Goal: Information Seeking & Learning: Learn about a topic

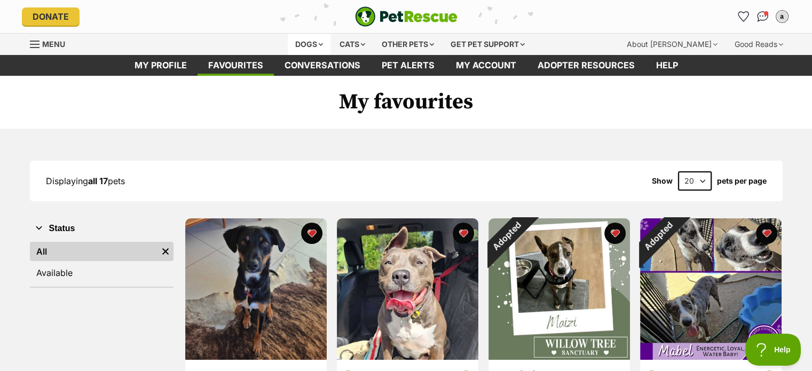
click at [307, 48] on div "Dogs" at bounding box center [309, 44] width 43 height 21
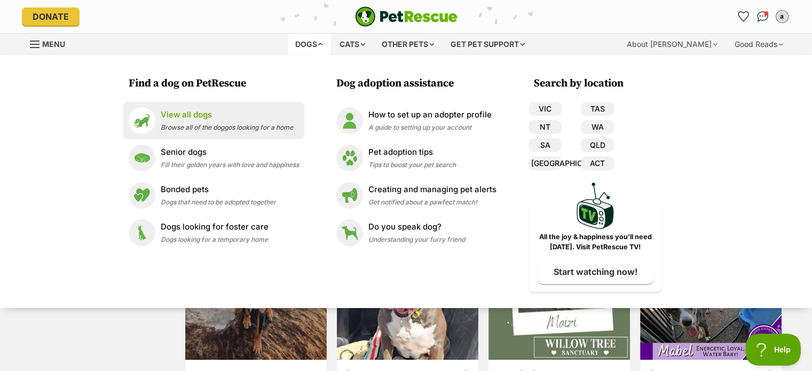
click at [203, 120] on p "View all dogs" at bounding box center [227, 115] width 132 height 12
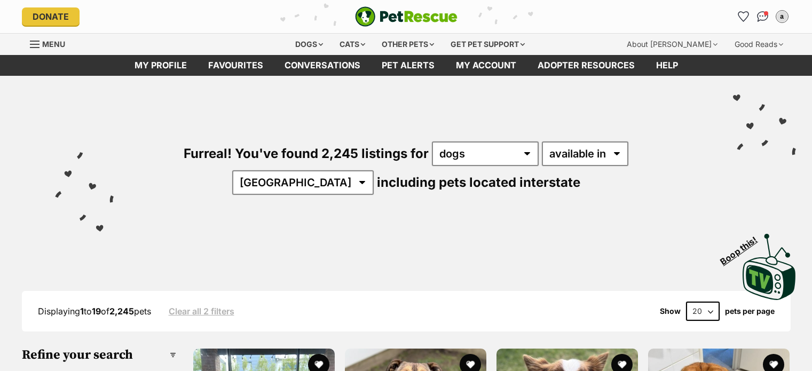
click at [374, 170] on select "Australia ACT NSW NT QLD SA TAS VIC WA" at bounding box center [302, 182] width 141 height 25
select select "QLD"
click at [374, 170] on select "Australia ACT NSW NT QLD SA TAS VIC WA" at bounding box center [302, 182] width 141 height 25
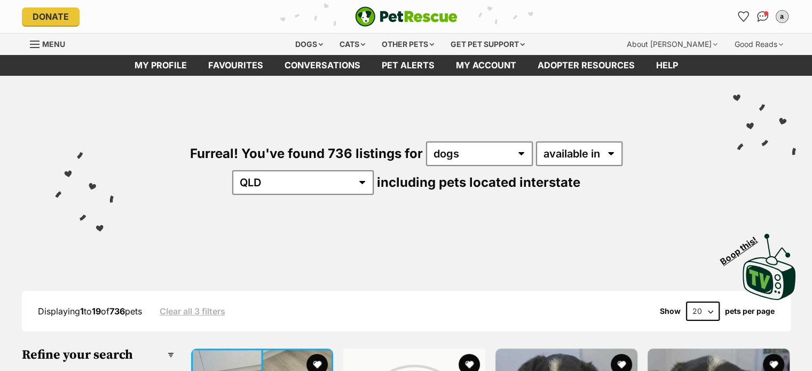
select select "disabled"
click at [536, 141] on select "available in located in" at bounding box center [579, 153] width 86 height 25
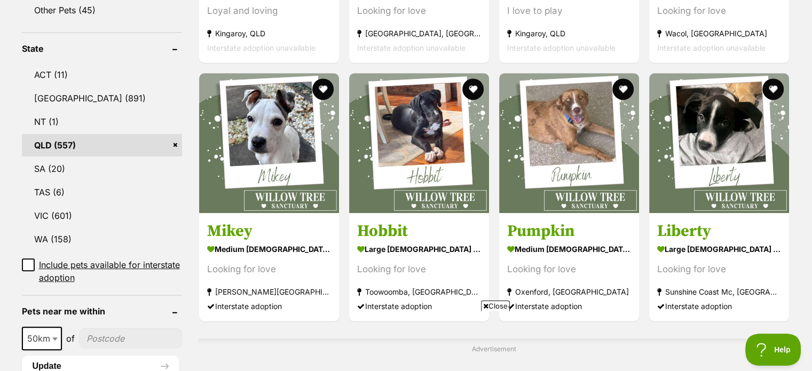
scroll to position [640, 0]
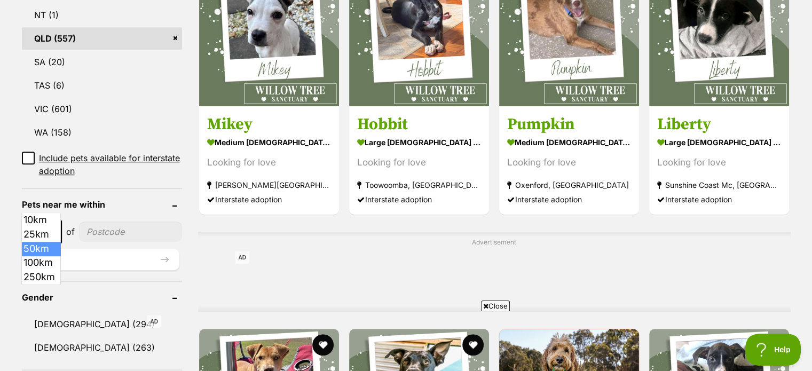
click at [49, 224] on span "50km" at bounding box center [42, 231] width 38 height 15
select select "100"
click at [100, 221] on input"] "postcode" at bounding box center [132, 231] width 99 height 20
type input"] "4301"
click at [124, 249] on button "Update" at bounding box center [100, 259] width 157 height 21
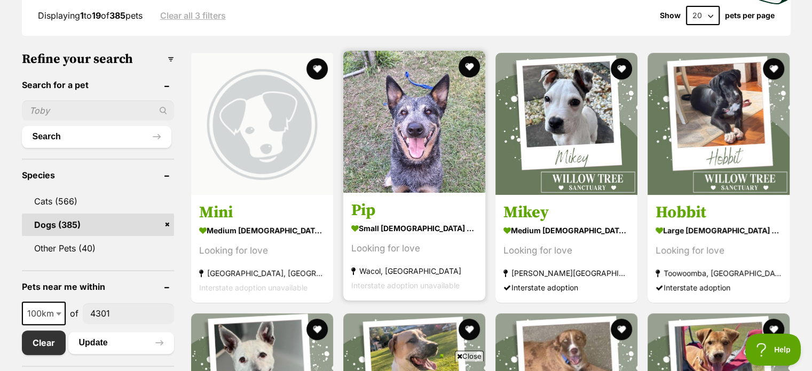
click at [416, 182] on img at bounding box center [414, 122] width 142 height 142
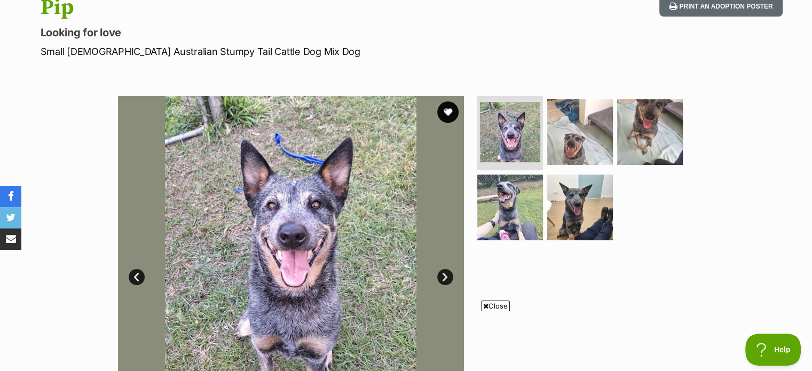
scroll to position [160, 0]
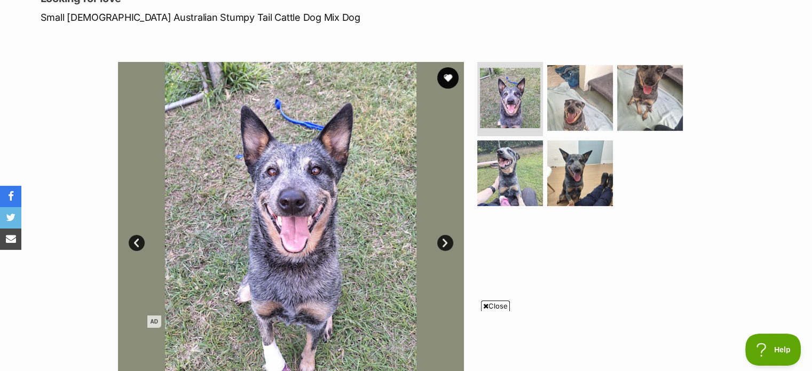
click at [495, 305] on span "Close" at bounding box center [495, 305] width 29 height 11
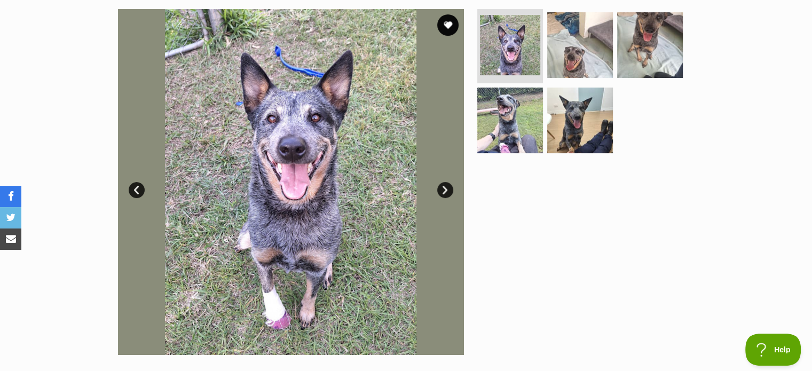
scroll to position [213, 0]
click at [591, 67] on img at bounding box center [579, 44] width 69 height 69
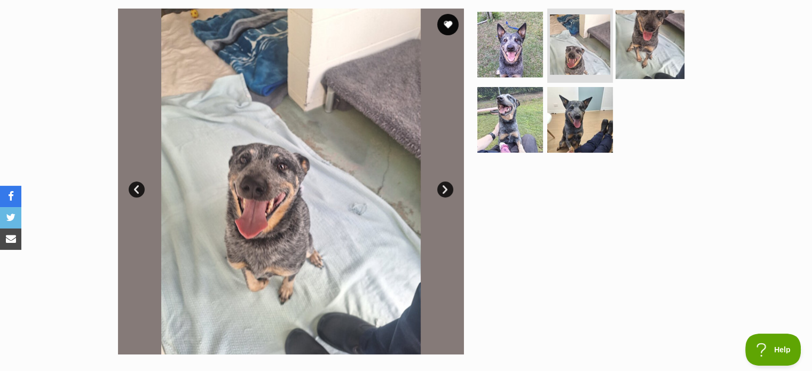
click at [623, 68] on img at bounding box center [649, 44] width 69 height 69
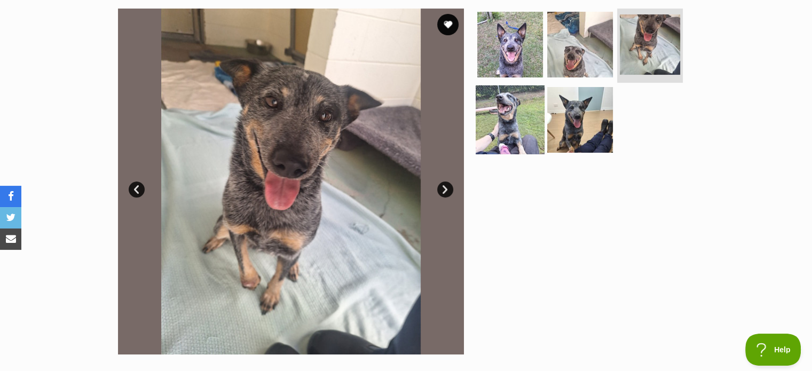
click at [495, 136] on img at bounding box center [509, 119] width 69 height 69
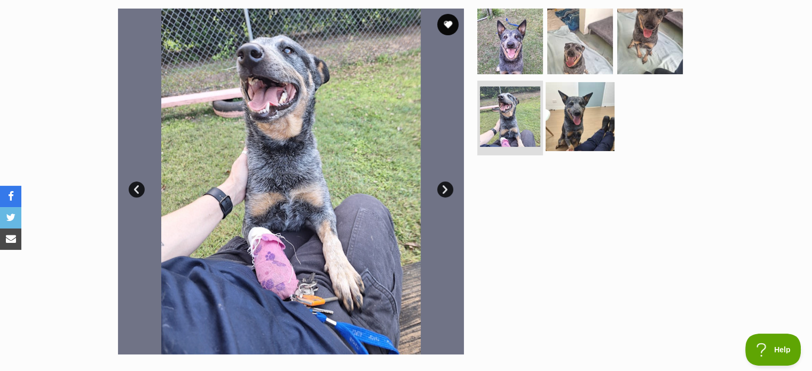
click at [559, 123] on img at bounding box center [579, 116] width 69 height 69
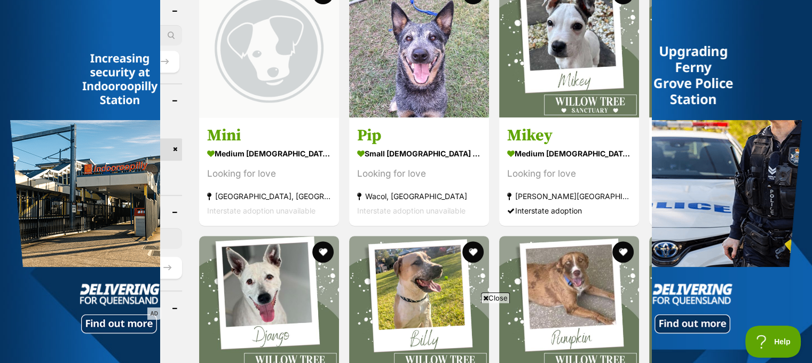
click at [497, 300] on span "Close" at bounding box center [495, 297] width 29 height 11
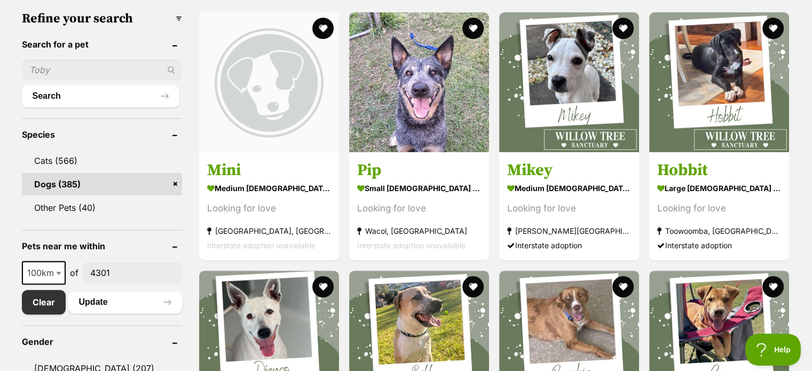
scroll to position [289, 0]
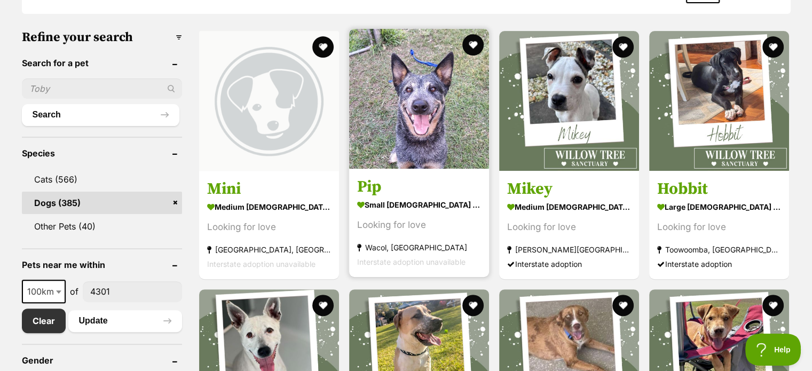
click at [416, 141] on img at bounding box center [419, 99] width 140 height 140
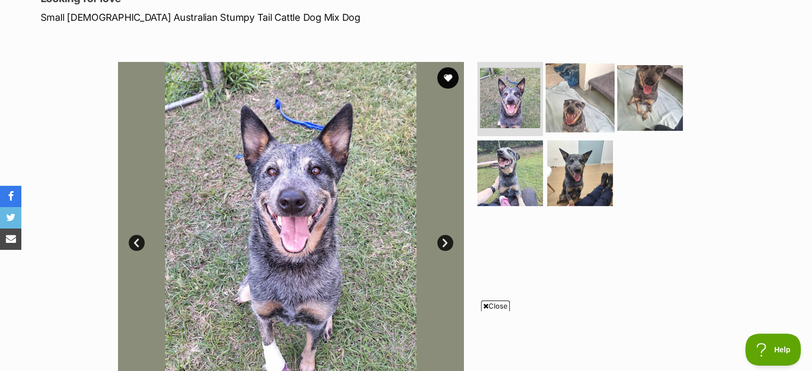
click at [583, 107] on img at bounding box center [579, 97] width 69 height 69
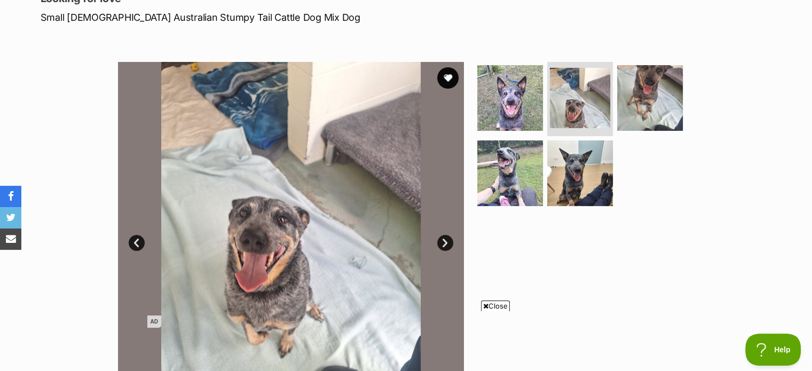
click at [487, 307] on span "Close" at bounding box center [495, 305] width 29 height 11
click at [499, 107] on img at bounding box center [509, 97] width 69 height 69
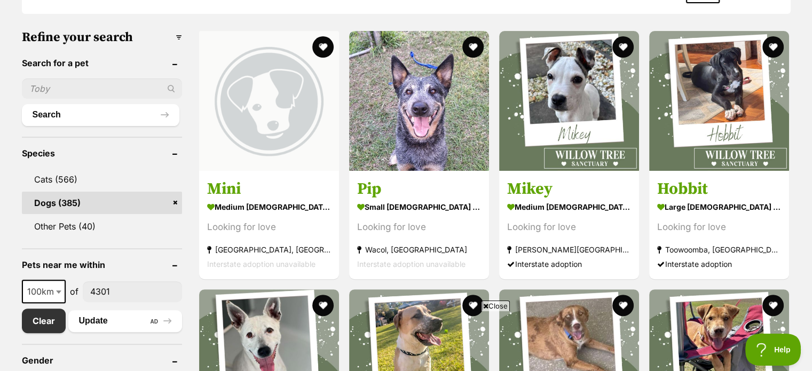
click at [488, 303] on span "Close" at bounding box center [495, 305] width 29 height 11
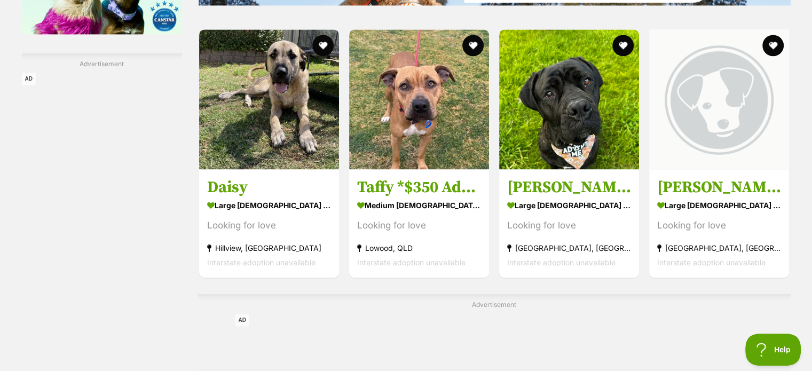
scroll to position [1623, 0]
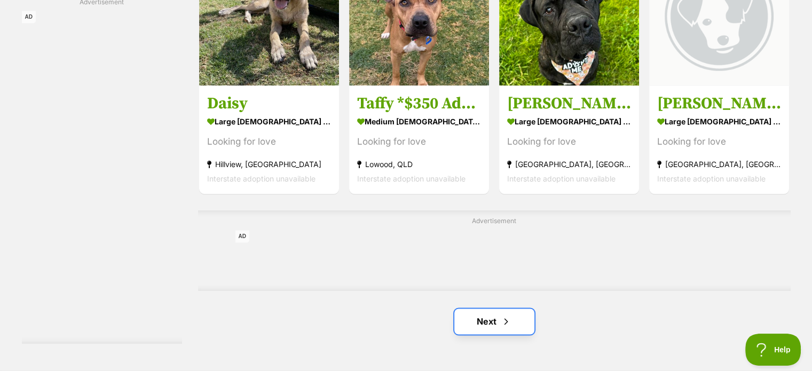
click at [508, 322] on span "Next page" at bounding box center [506, 321] width 11 height 13
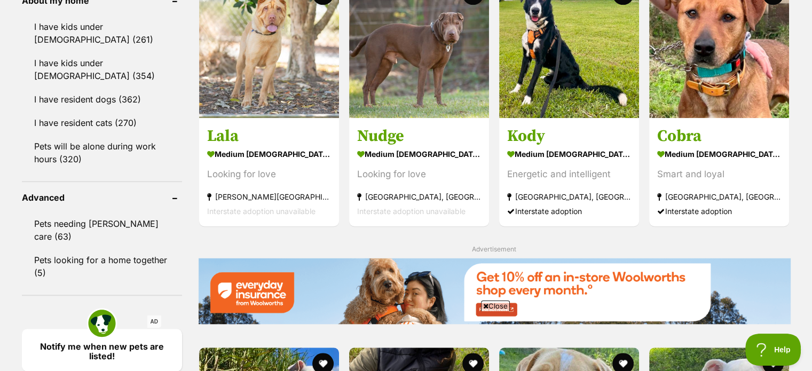
scroll to position [907, 0]
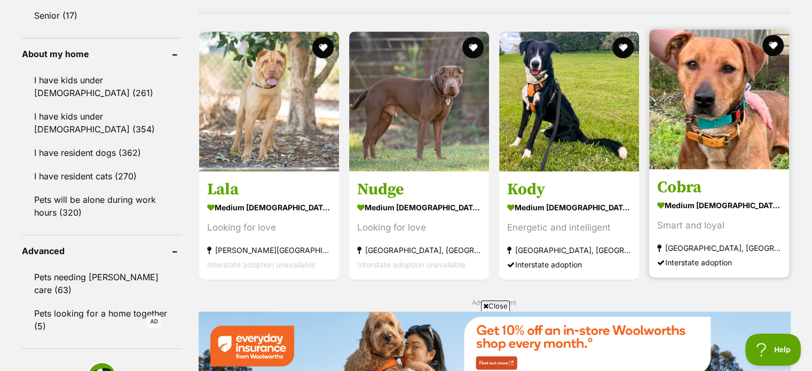
click at [689, 99] on img at bounding box center [719, 99] width 140 height 140
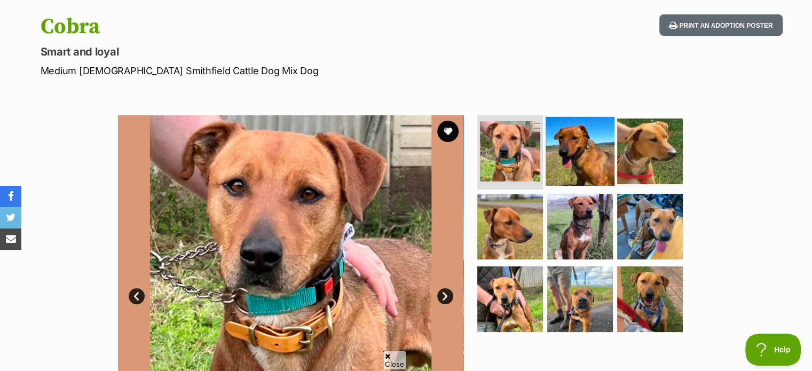
click at [574, 144] on img at bounding box center [579, 150] width 69 height 69
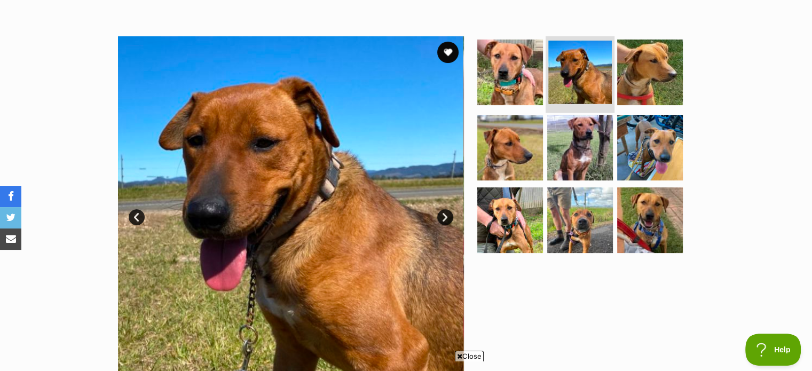
scroll to position [160, 0]
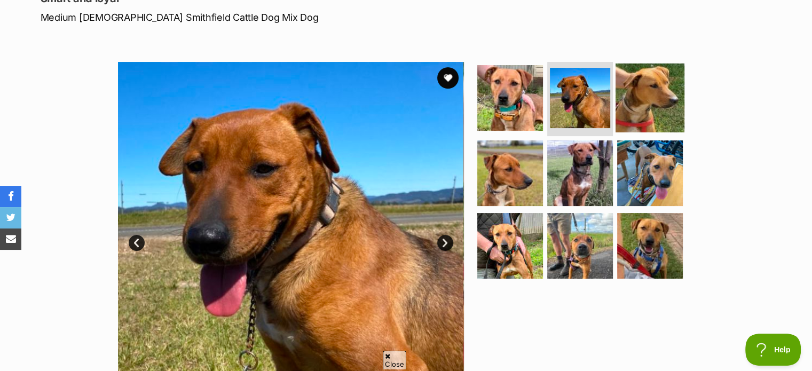
click at [630, 112] on img at bounding box center [649, 97] width 69 height 69
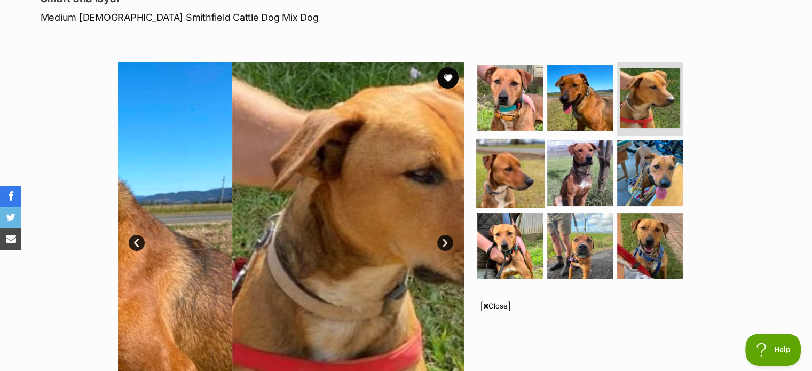
scroll to position [0, 0]
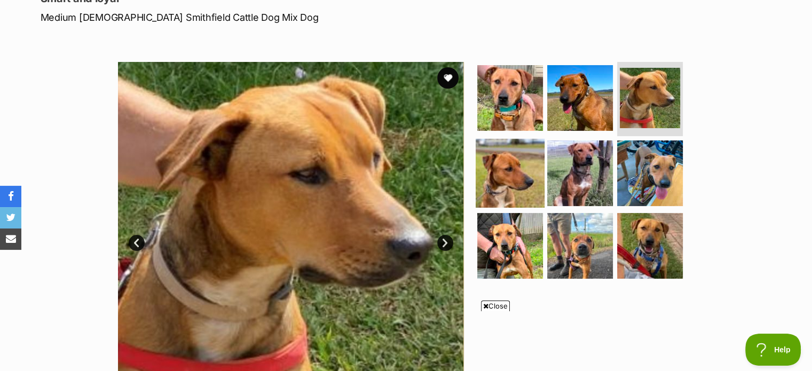
click at [510, 162] on img at bounding box center [509, 173] width 69 height 69
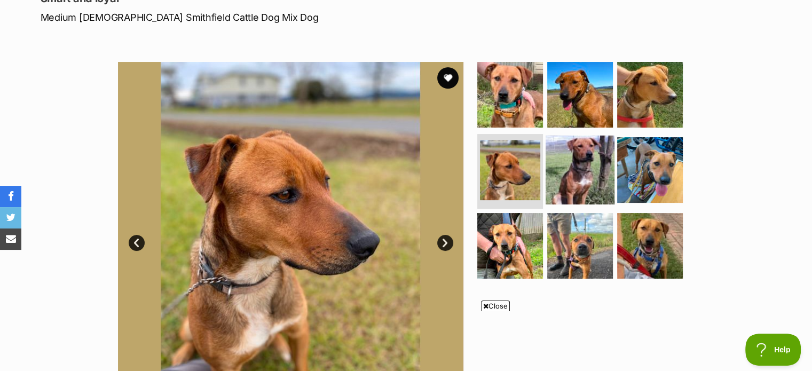
click at [593, 171] on img at bounding box center [579, 170] width 69 height 69
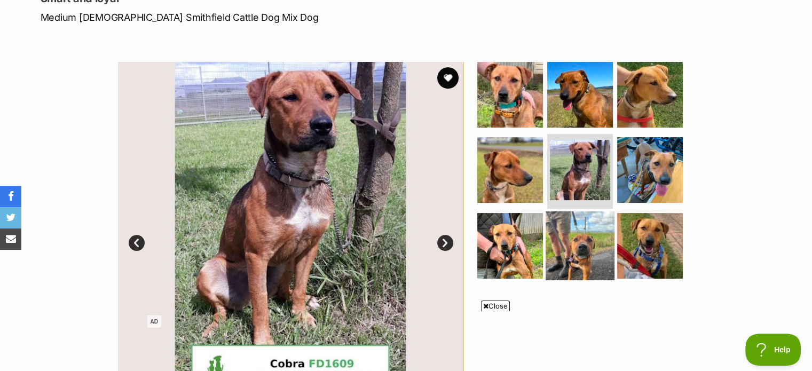
click at [596, 243] on img at bounding box center [579, 245] width 69 height 69
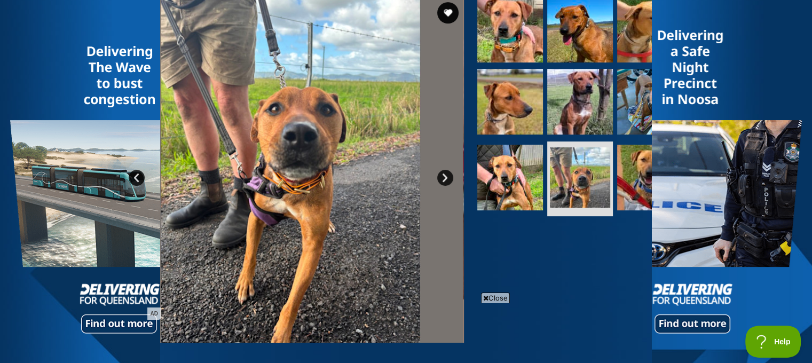
scroll to position [267, 0]
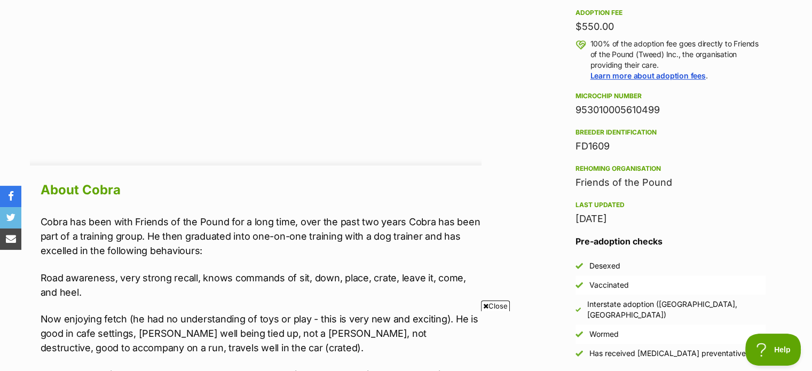
scroll to position [850, 0]
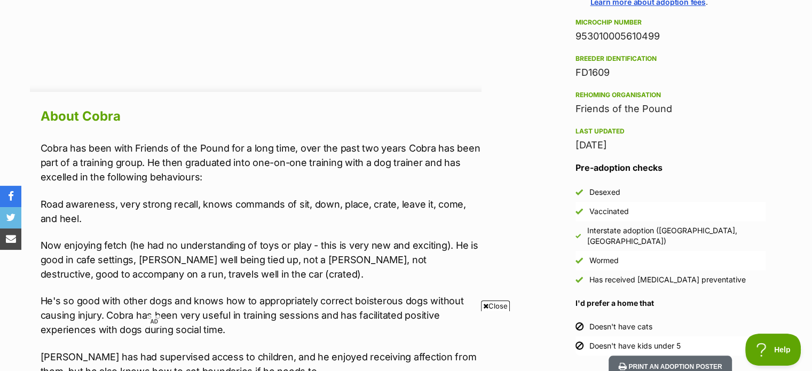
click at [489, 308] on span "Close" at bounding box center [495, 305] width 29 height 11
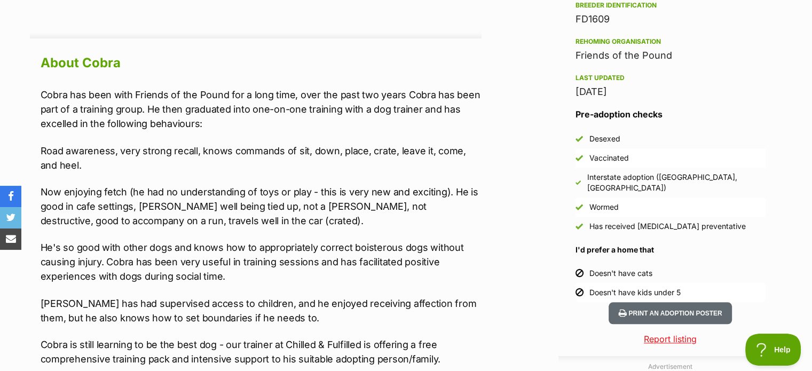
scroll to position [956, 0]
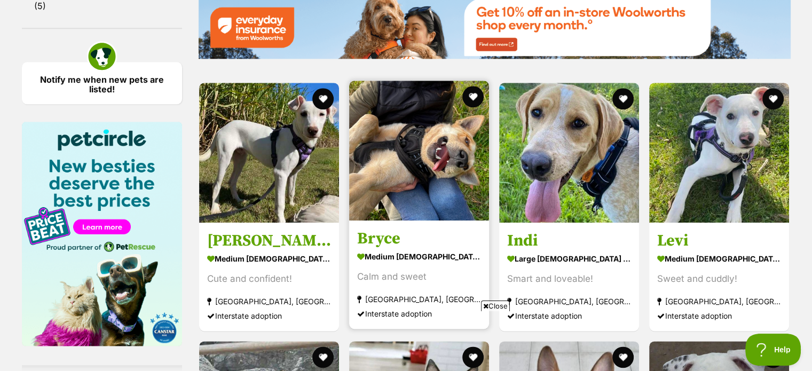
click at [383, 170] on img at bounding box center [419, 151] width 140 height 140
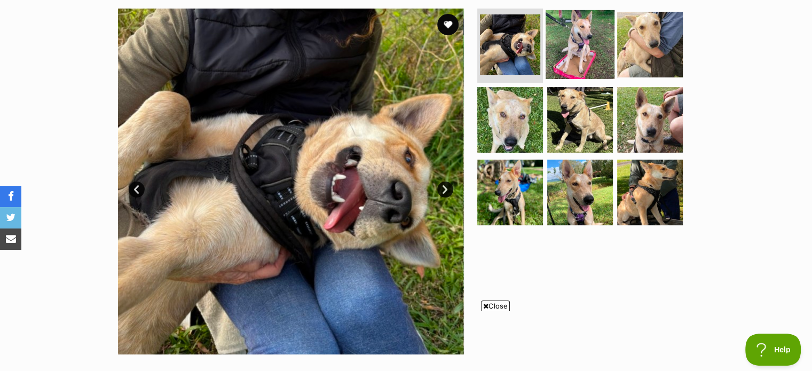
click at [563, 38] on img at bounding box center [579, 44] width 69 height 69
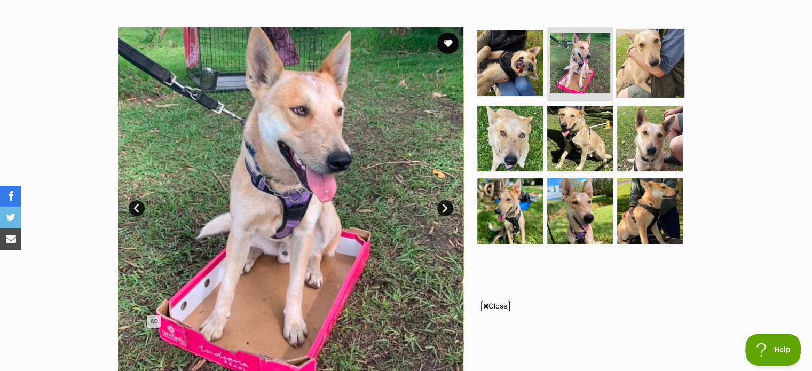
scroll to position [213, 0]
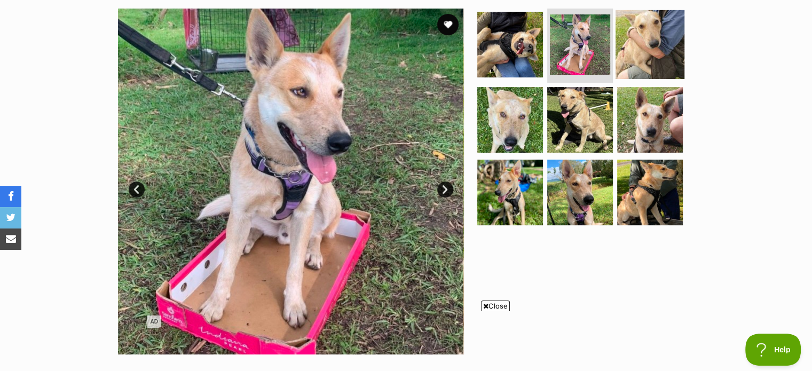
click at [657, 57] on img at bounding box center [649, 44] width 69 height 69
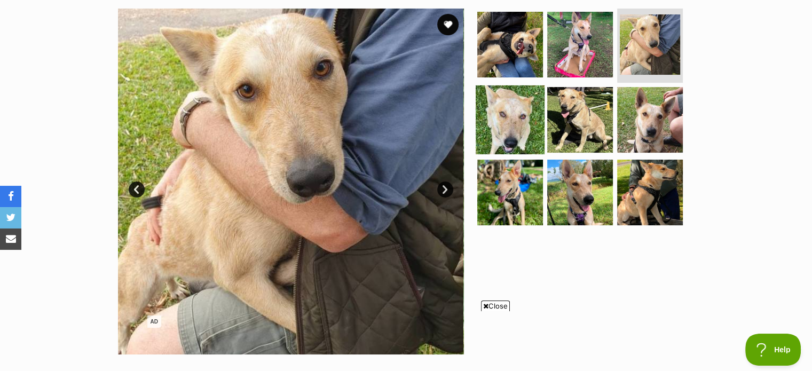
click at [501, 132] on img at bounding box center [509, 119] width 69 height 69
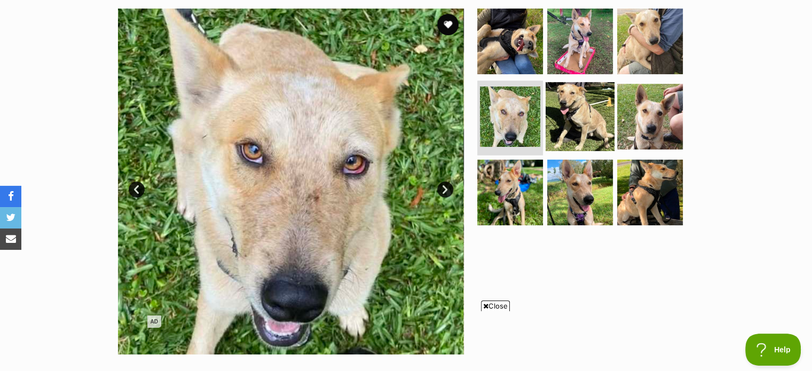
click at [554, 132] on img at bounding box center [579, 116] width 69 height 69
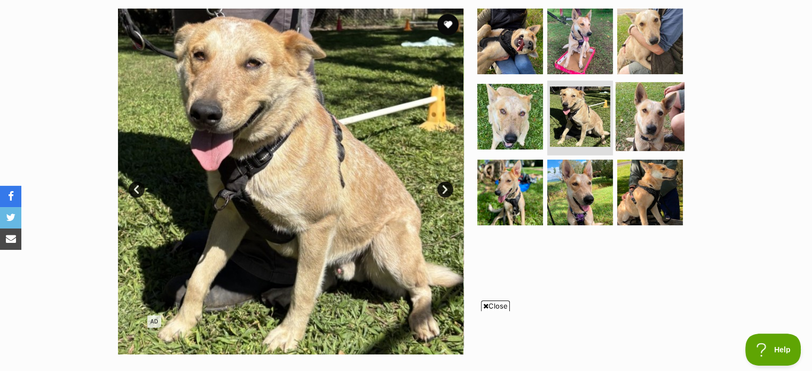
click at [619, 130] on img at bounding box center [649, 116] width 69 height 69
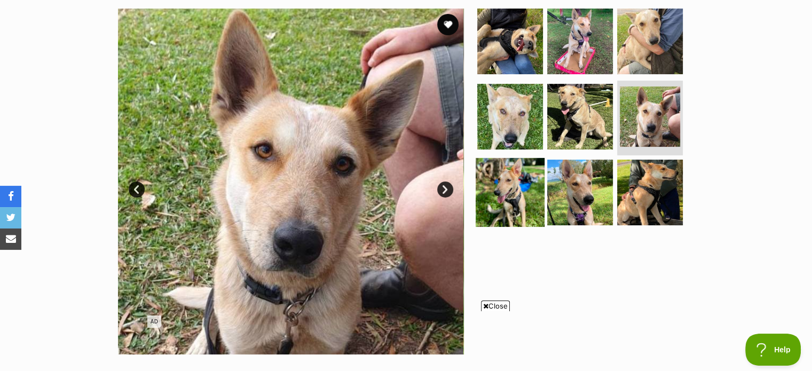
click at [521, 188] on img at bounding box center [509, 192] width 69 height 69
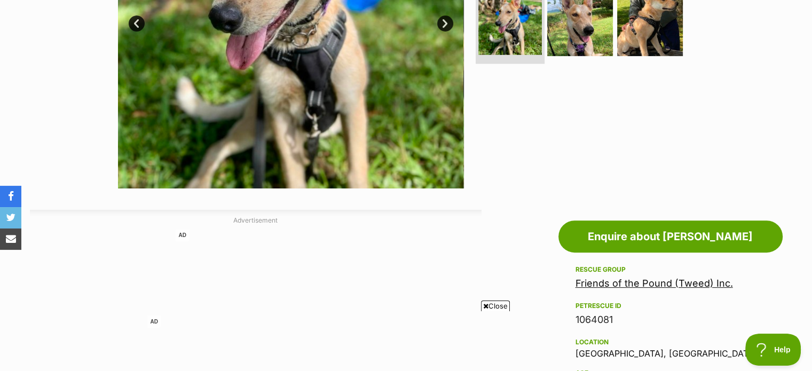
scroll to position [534, 0]
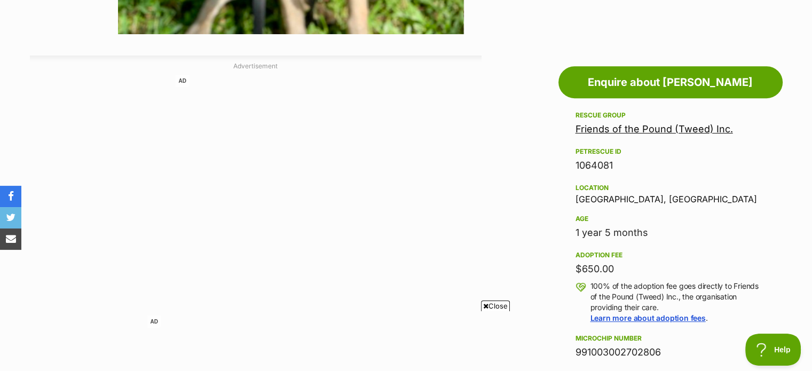
click at [493, 303] on span "Close" at bounding box center [495, 305] width 29 height 11
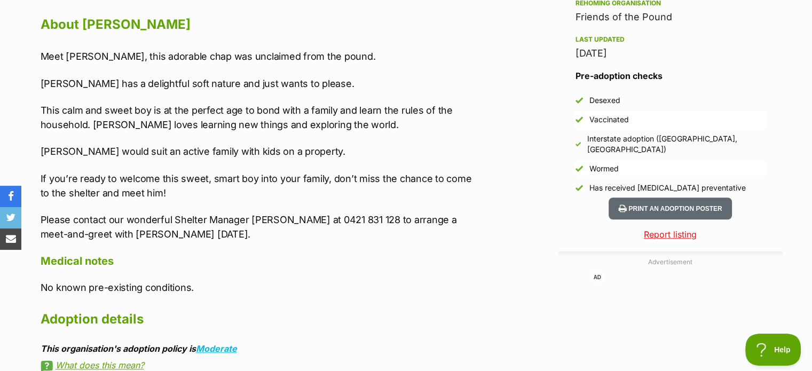
scroll to position [961, 0]
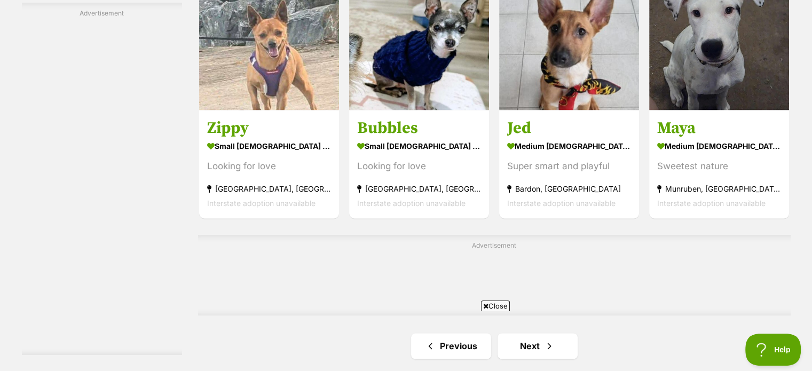
scroll to position [1654, 0]
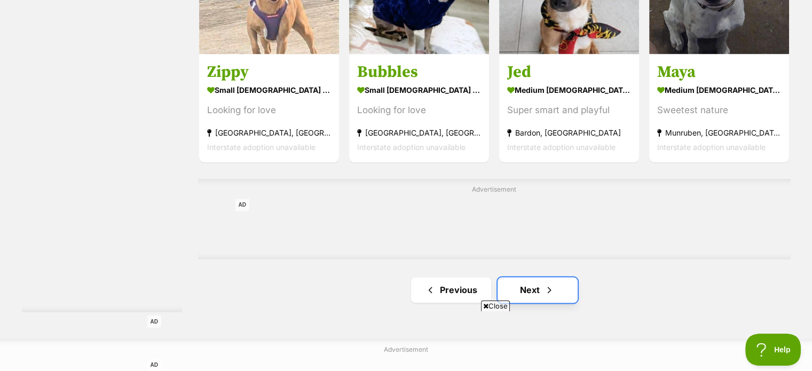
click at [549, 287] on span "Next page" at bounding box center [549, 289] width 11 height 13
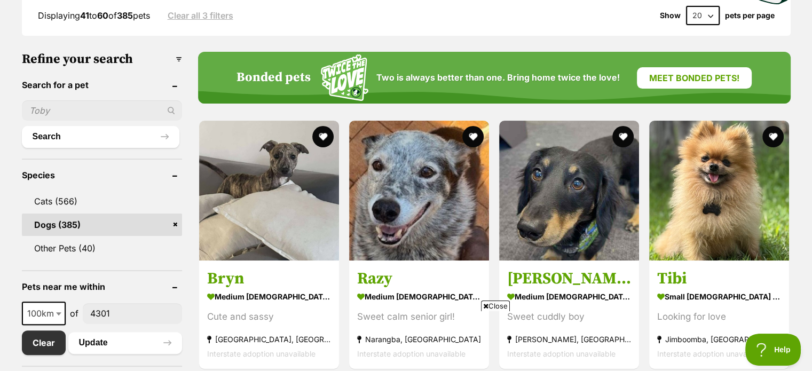
scroll to position [320, 0]
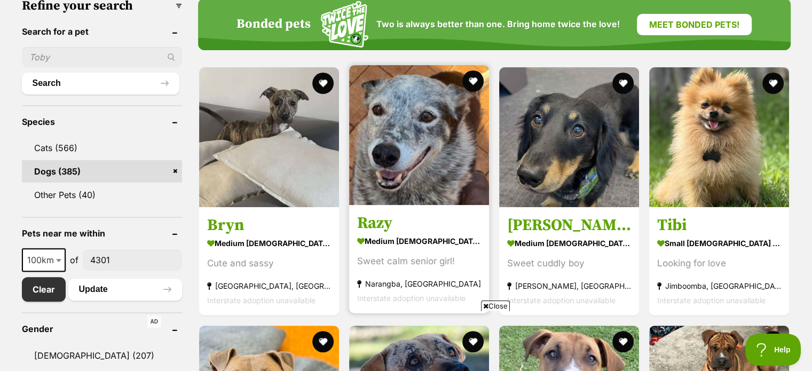
click at [414, 172] on img at bounding box center [419, 135] width 140 height 140
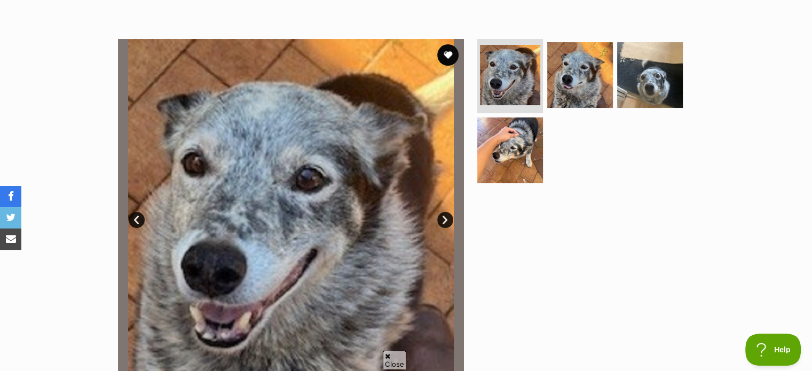
scroll to position [160, 0]
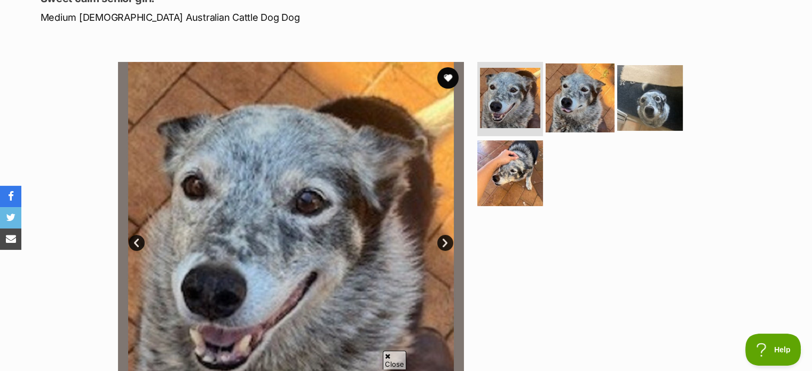
click at [581, 82] on img at bounding box center [579, 97] width 69 height 69
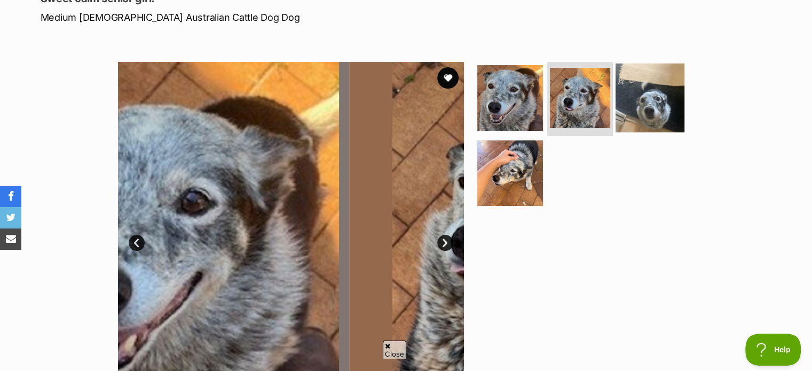
scroll to position [0, 0]
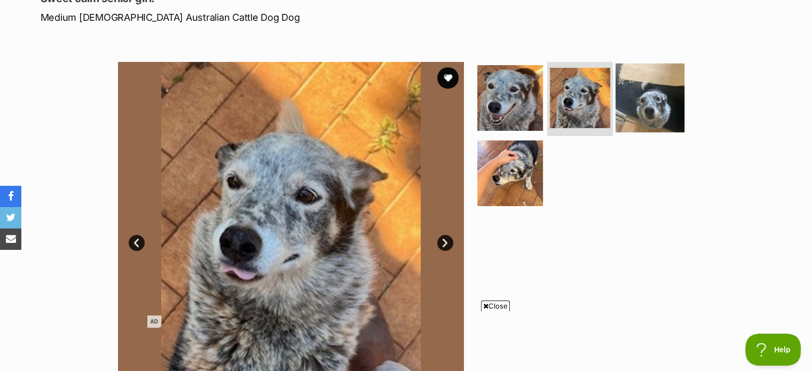
click at [651, 104] on img at bounding box center [649, 97] width 69 height 69
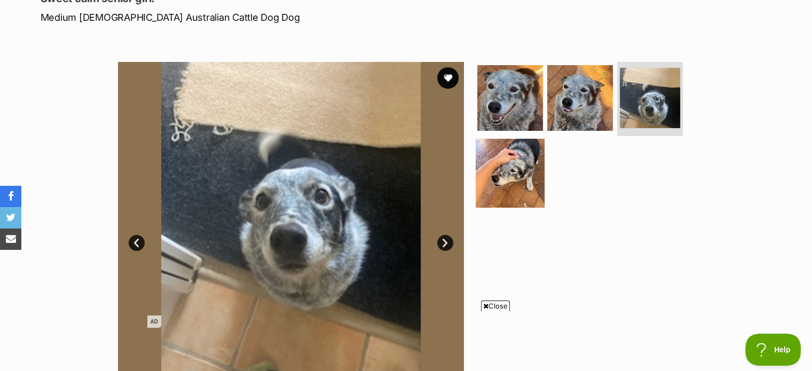
click at [528, 168] on img at bounding box center [509, 173] width 69 height 69
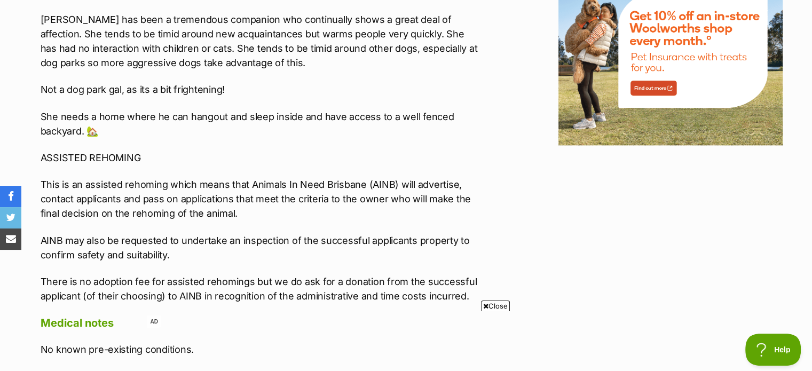
scroll to position [1494, 0]
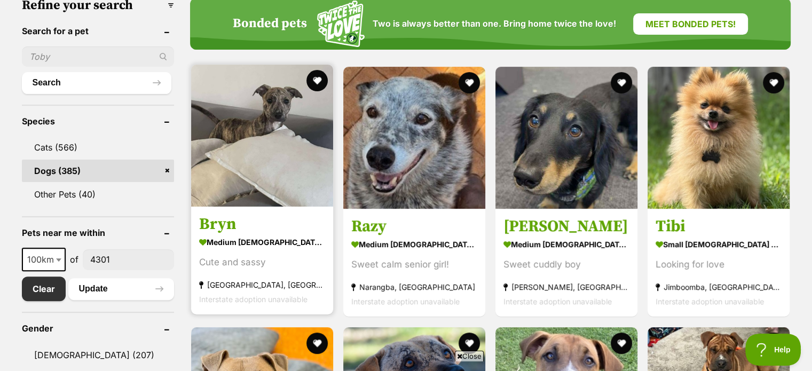
click at [233, 173] on img at bounding box center [262, 136] width 142 height 142
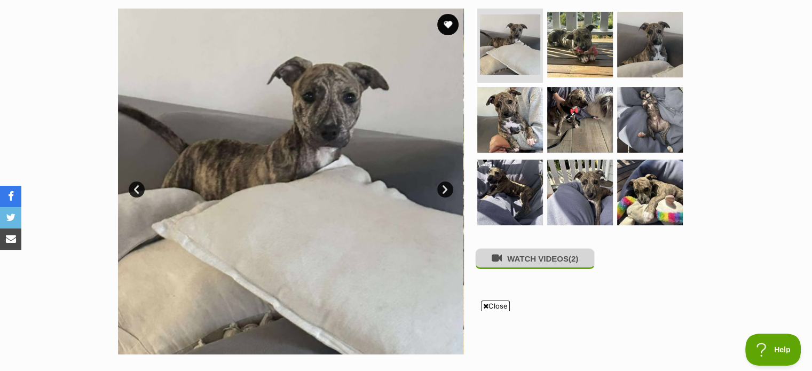
click at [559, 263] on button "WATCH VIDEOS (2)" at bounding box center [535, 258] width 120 height 21
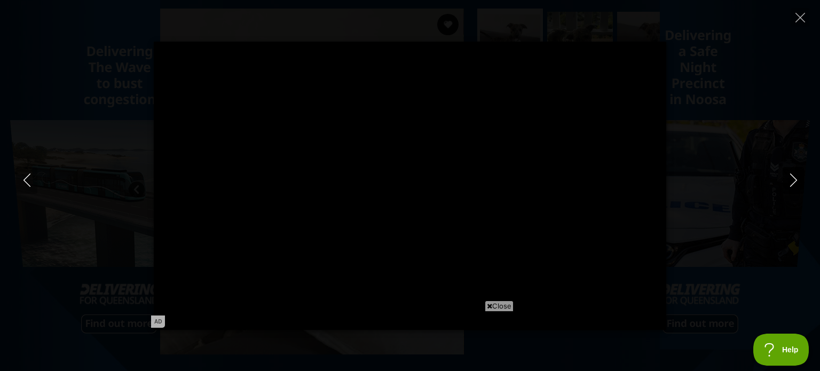
click at [794, 191] on button "Next" at bounding box center [792, 180] width 21 height 27
type input "25.72"
type input "100"
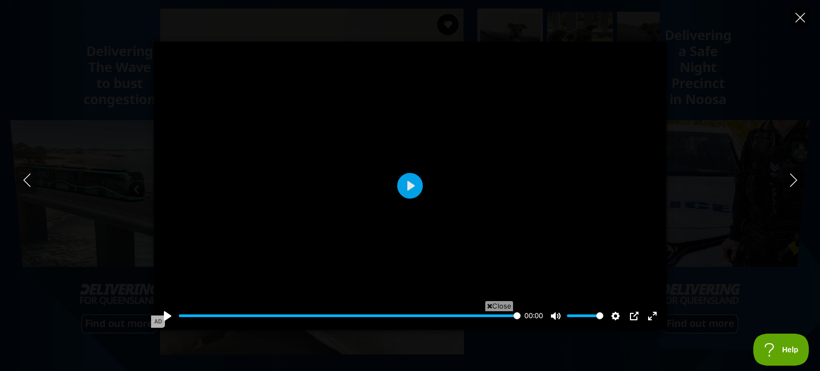
click at [798, 15] on icon "Close" at bounding box center [800, 18] width 10 height 10
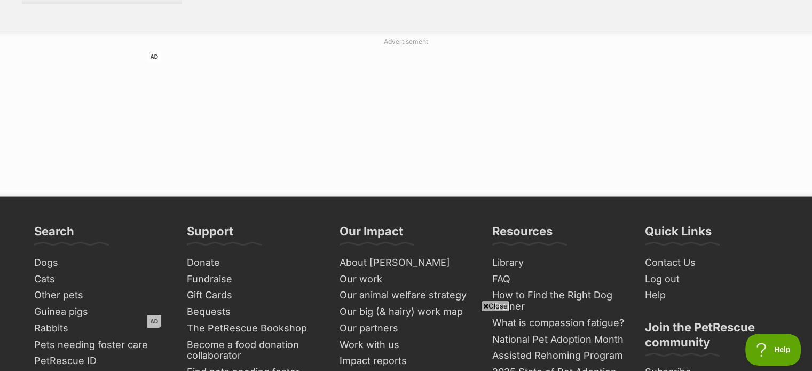
scroll to position [1816, 0]
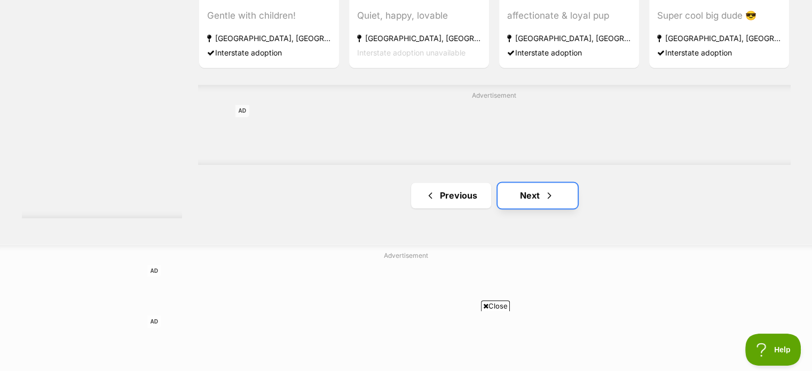
click at [550, 199] on span "Next page" at bounding box center [549, 195] width 11 height 13
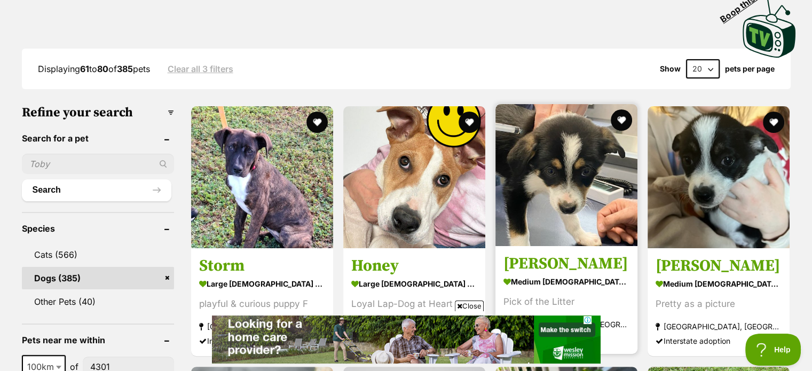
click at [574, 200] on img at bounding box center [566, 175] width 142 height 142
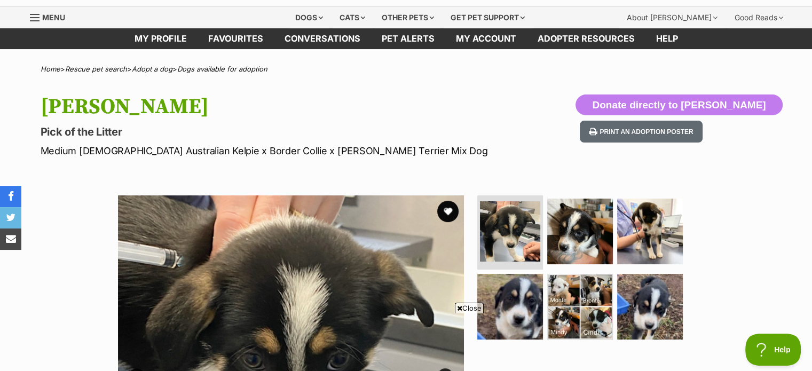
scroll to position [294, 0]
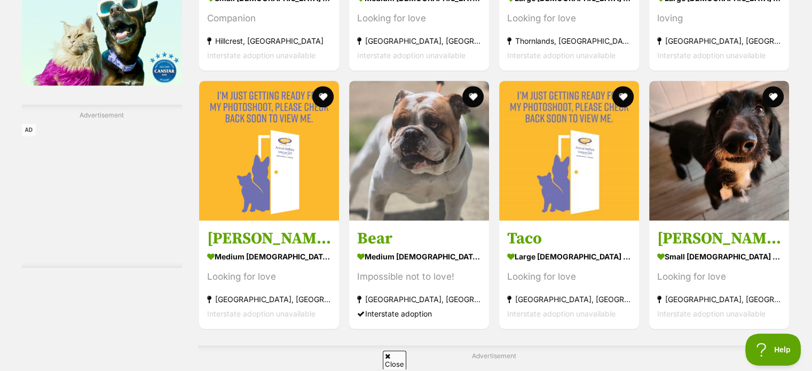
scroll to position [1755, 0]
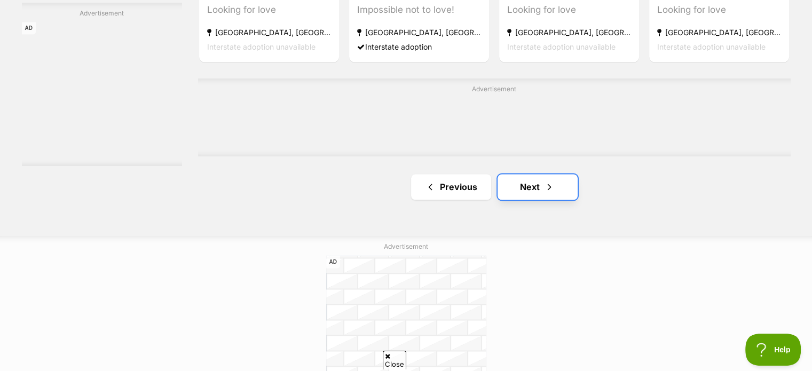
click at [517, 184] on link "Next" at bounding box center [537, 187] width 80 height 26
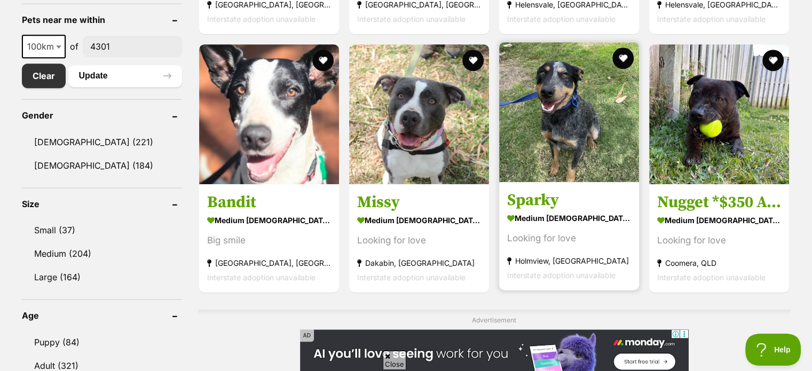
click at [564, 170] on img at bounding box center [569, 112] width 140 height 140
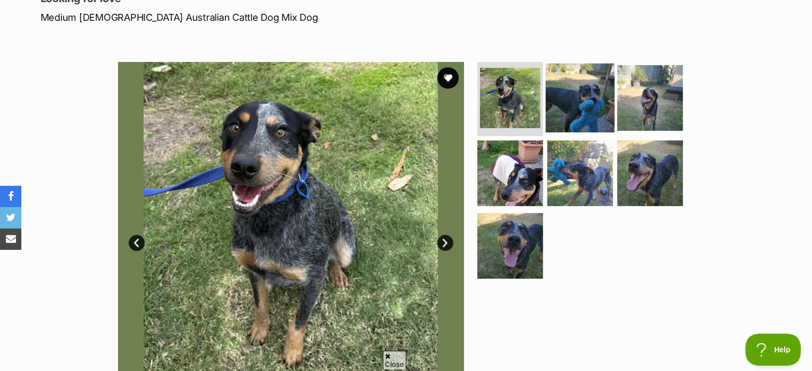
click at [589, 117] on img at bounding box center [579, 97] width 69 height 69
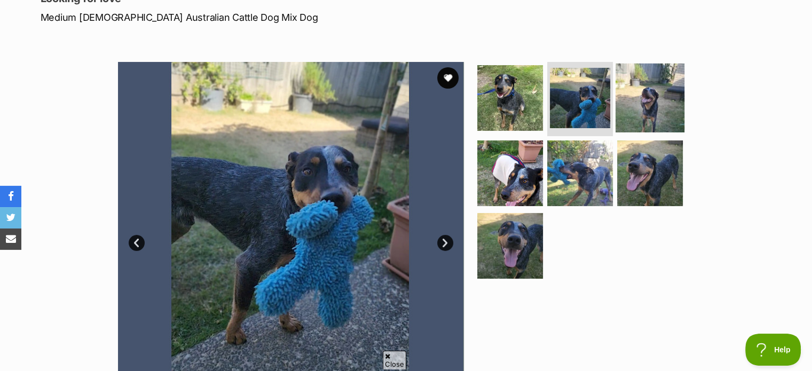
click at [657, 104] on img at bounding box center [649, 97] width 69 height 69
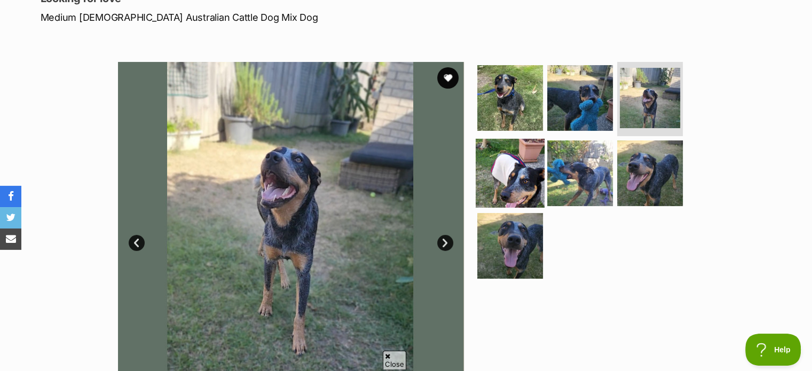
click at [514, 168] on img at bounding box center [509, 173] width 69 height 69
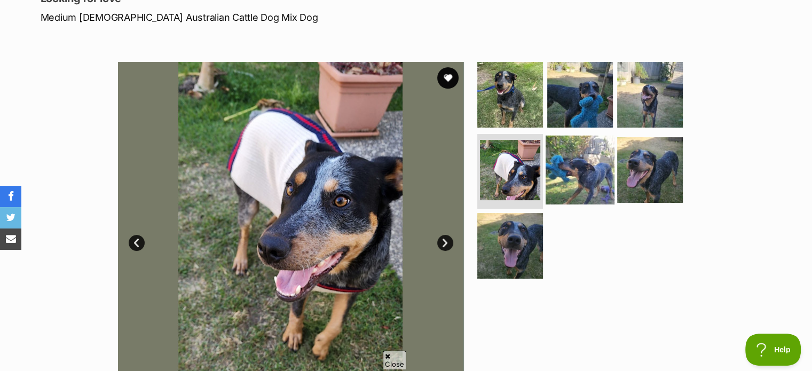
click at [568, 173] on img at bounding box center [579, 170] width 69 height 69
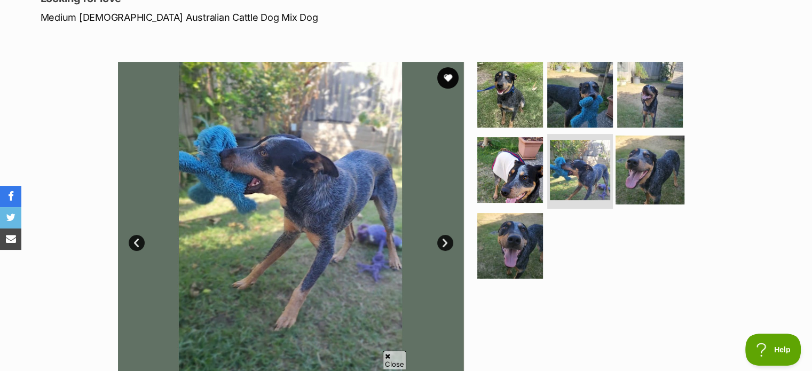
click at [651, 173] on img at bounding box center [649, 170] width 69 height 69
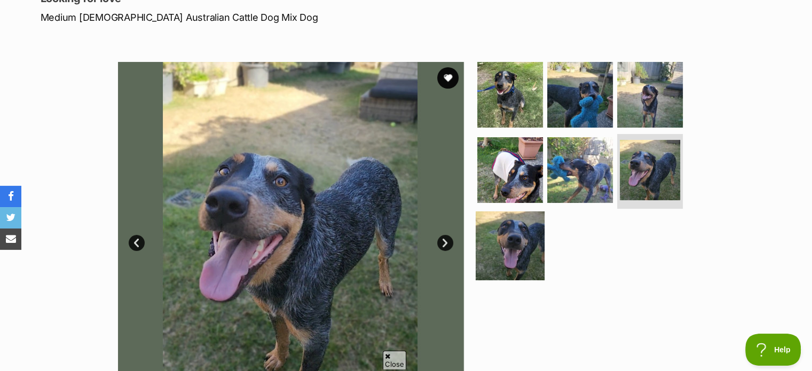
click at [510, 241] on img at bounding box center [509, 245] width 69 height 69
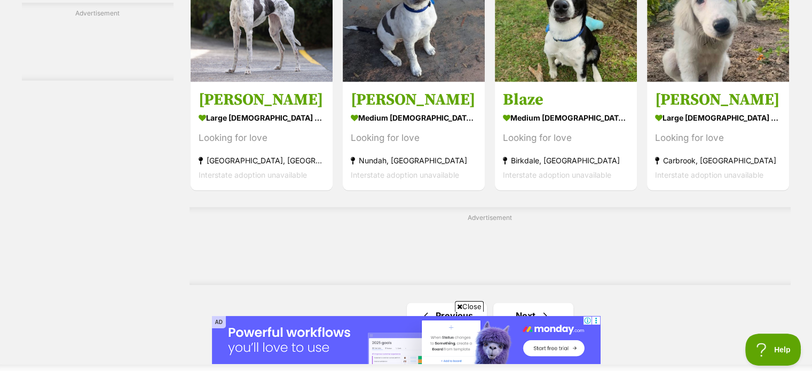
scroll to position [1708, 0]
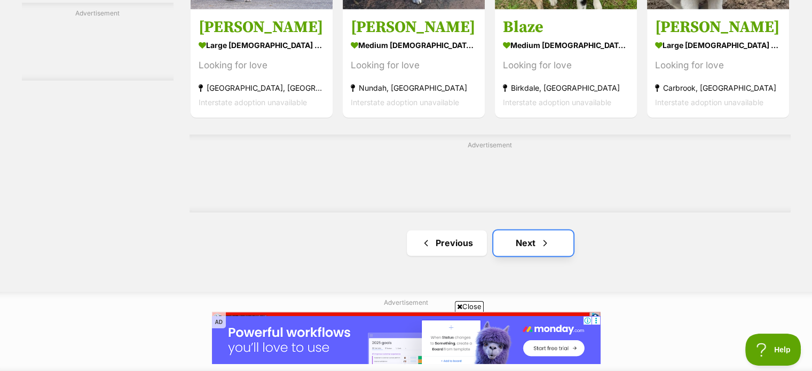
click at [554, 247] on link "Next" at bounding box center [533, 243] width 80 height 26
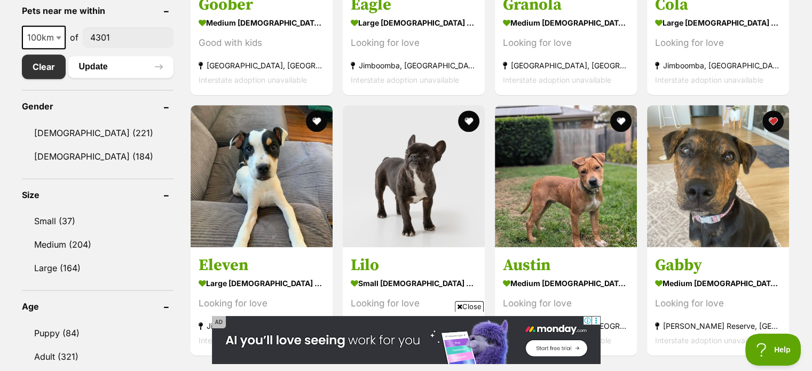
scroll to position [640, 0]
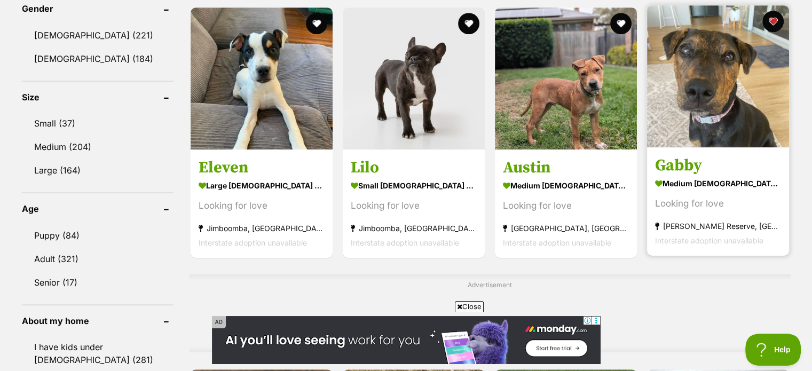
click at [717, 81] on img at bounding box center [718, 76] width 142 height 142
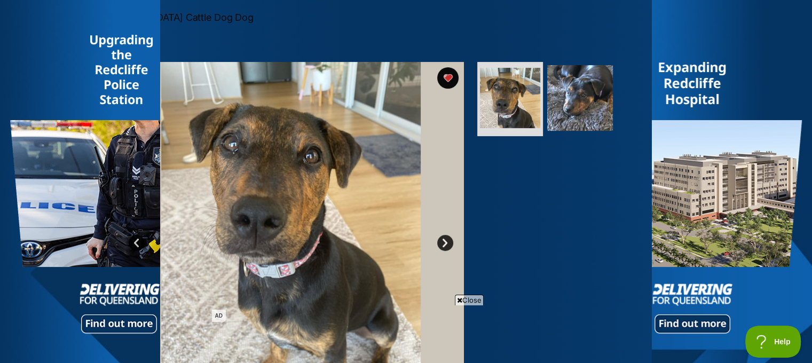
click at [480, 298] on span "Close" at bounding box center [469, 300] width 29 height 11
click at [583, 104] on img at bounding box center [579, 97] width 69 height 69
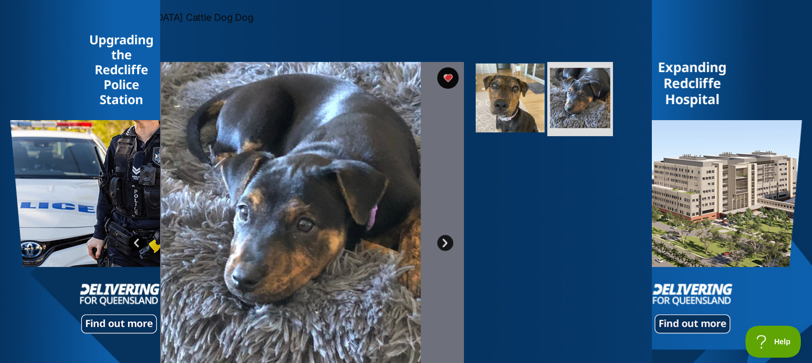
click at [517, 91] on img at bounding box center [509, 97] width 69 height 69
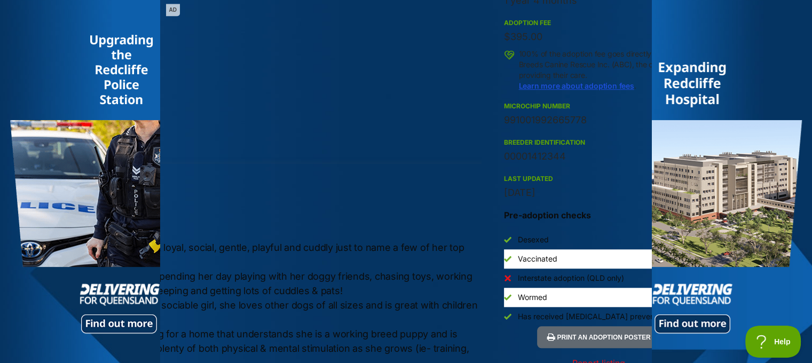
scroll to position [1067, 0]
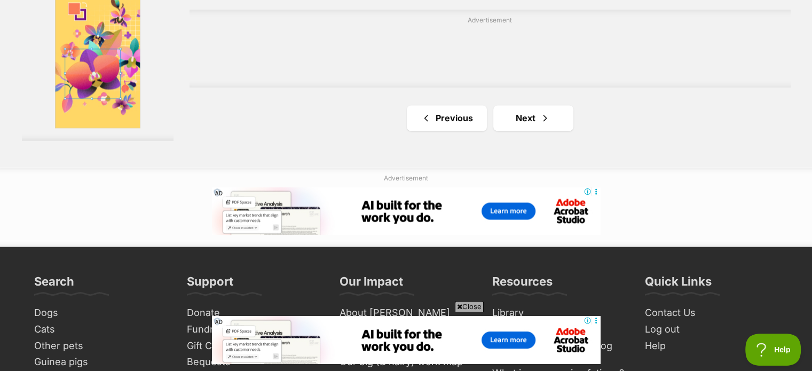
scroll to position [1975, 0]
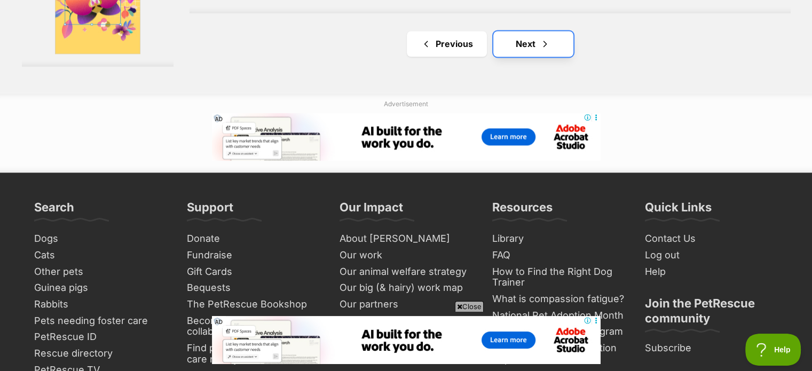
click at [509, 39] on link "Next" at bounding box center [533, 44] width 80 height 26
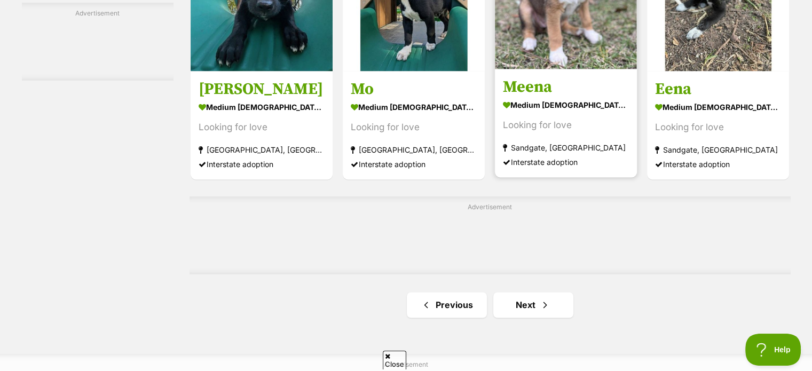
scroll to position [1708, 0]
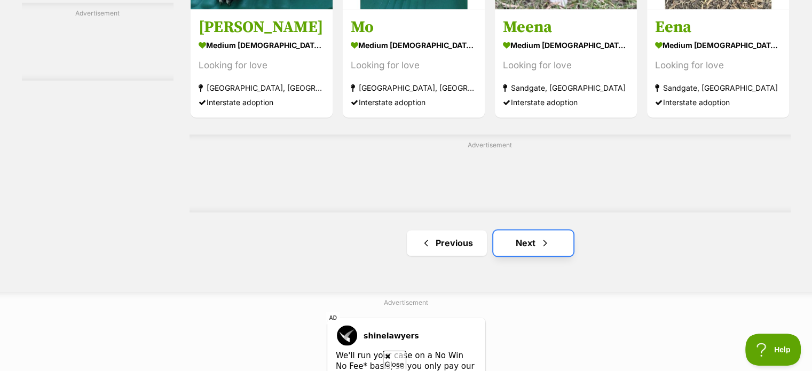
click at [533, 243] on link "Next" at bounding box center [533, 243] width 80 height 26
